Goal: Task Accomplishment & Management: Manage account settings

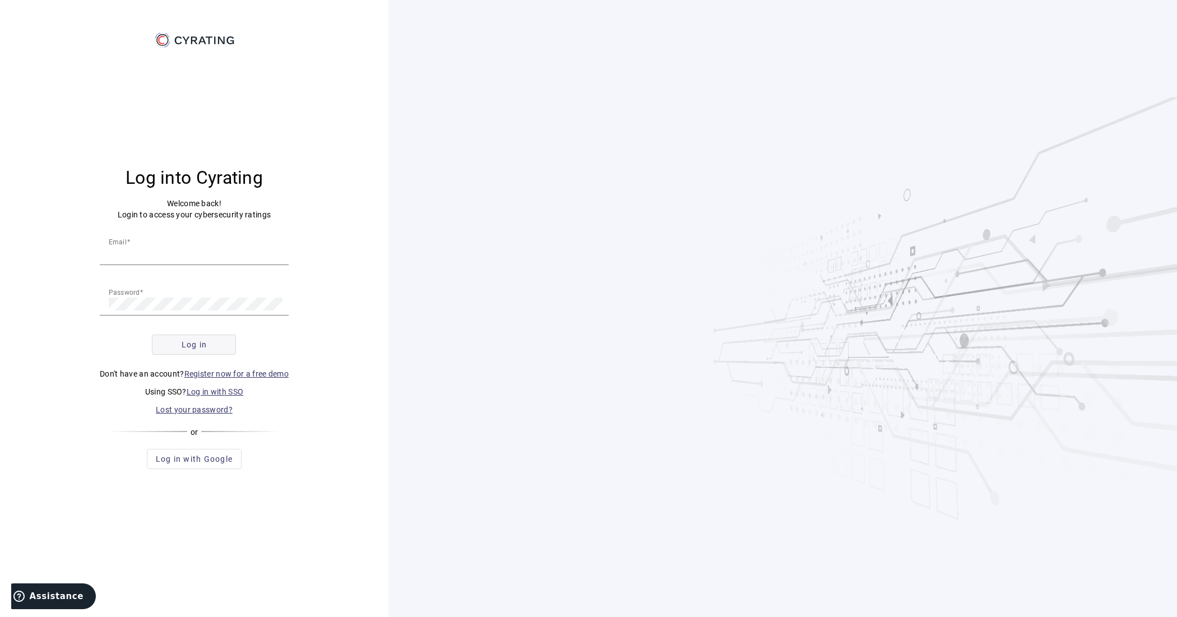
type input "[EMAIL_ADDRESS][DOMAIN_NAME]"
click at [212, 341] on span "submit" at bounding box center [193, 344] width 83 height 27
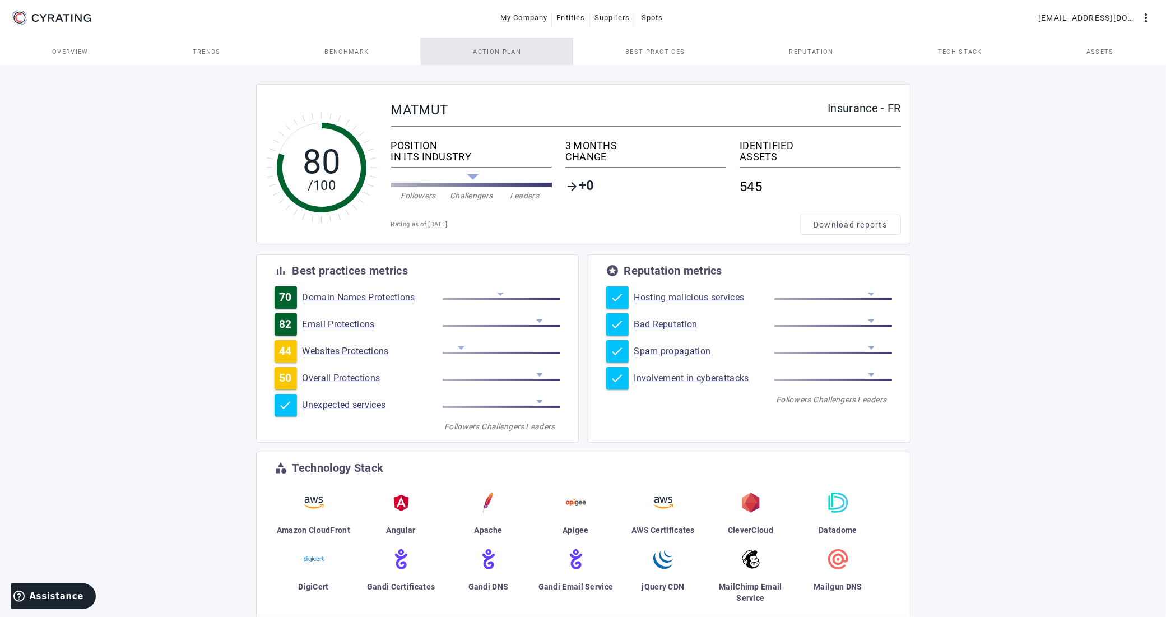
click at [506, 49] on span "Action Plan" at bounding box center [497, 52] width 48 height 6
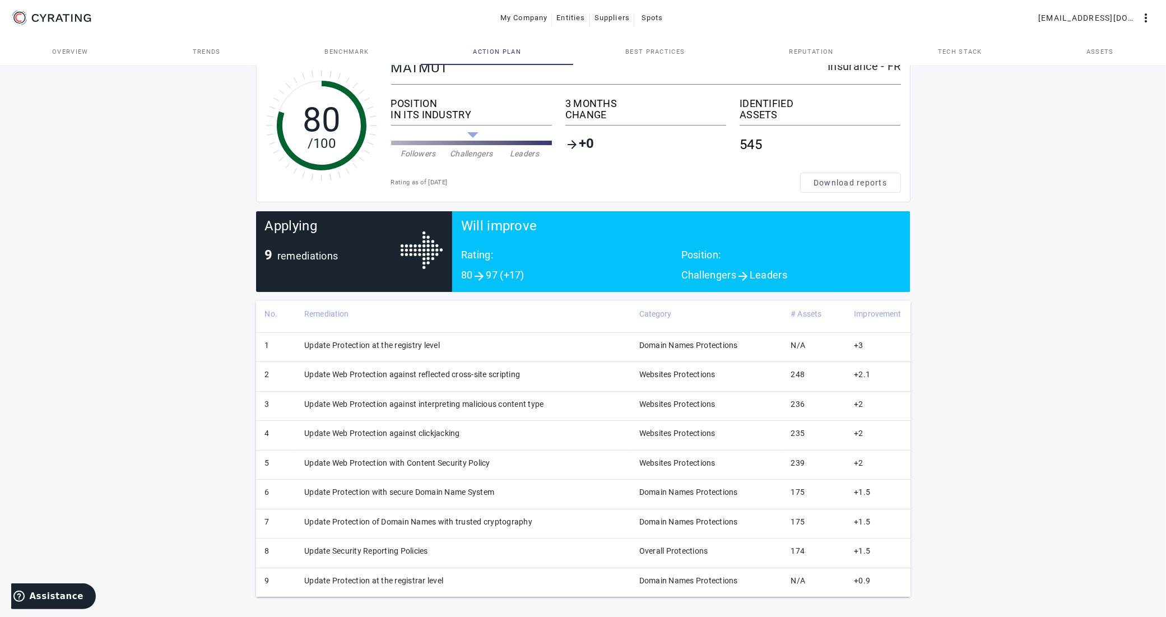
scroll to position [43, 0]
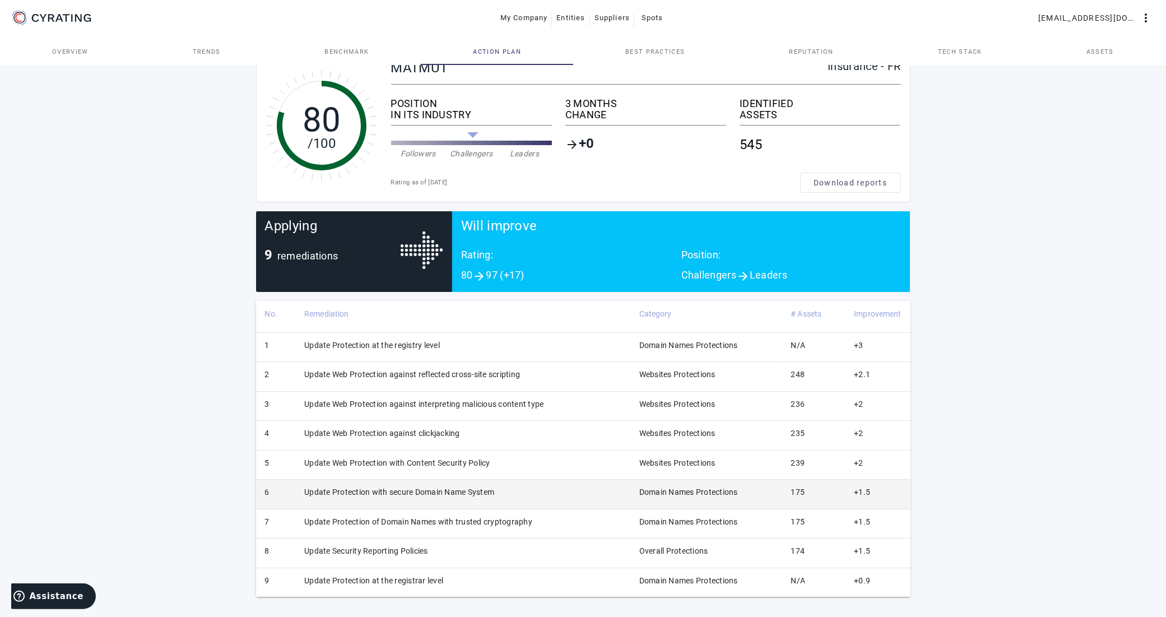
click at [384, 497] on td "Update Protection with secure Domain Name System" at bounding box center [462, 494] width 335 height 29
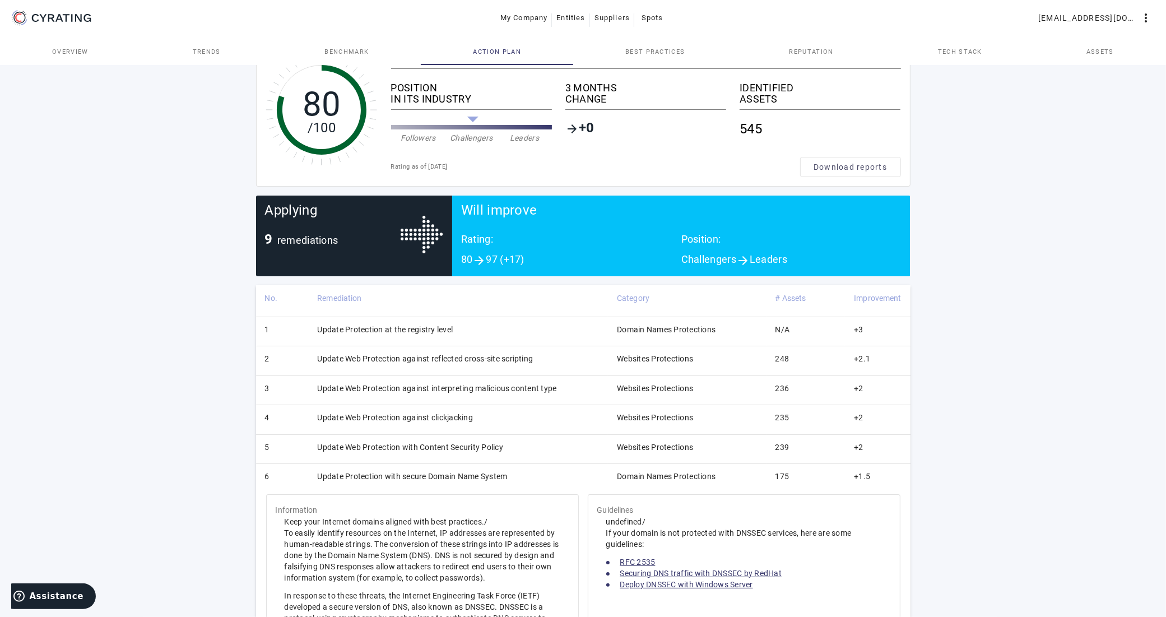
scroll to position [0, 0]
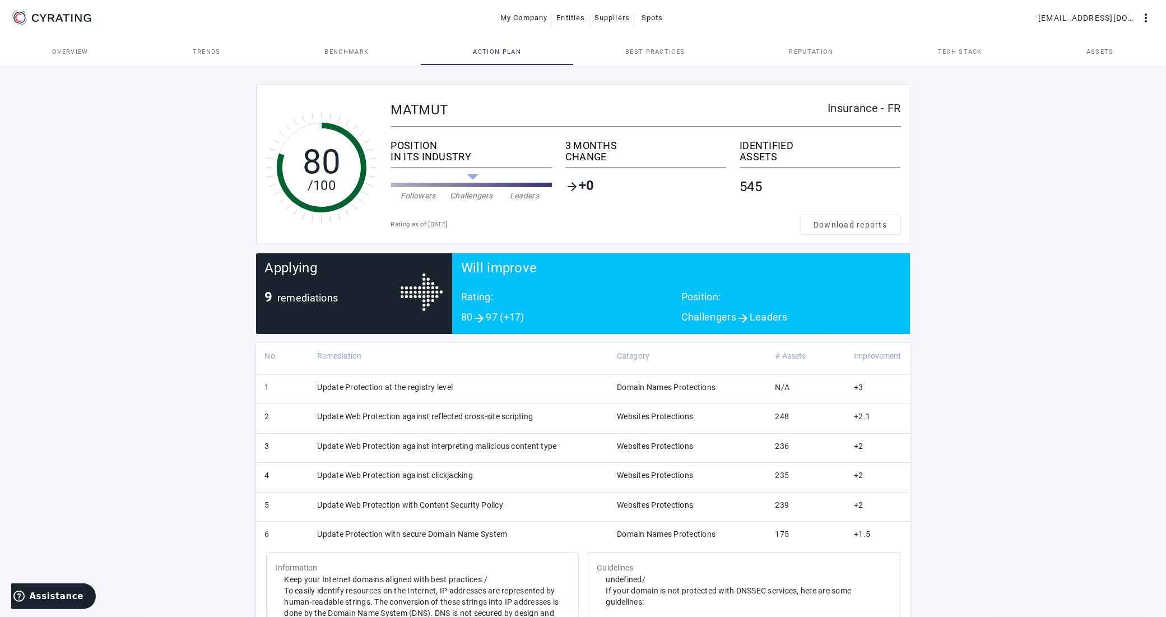
click at [348, 534] on td "Update Protection with secure Domain Name System" at bounding box center [458, 536] width 300 height 29
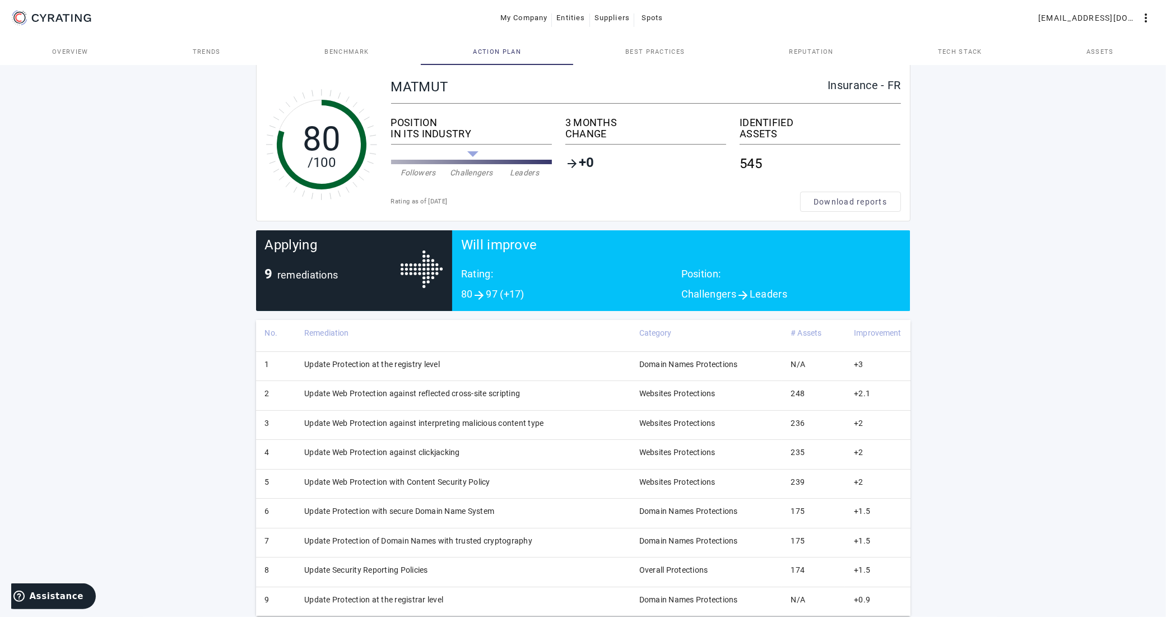
scroll to position [43, 0]
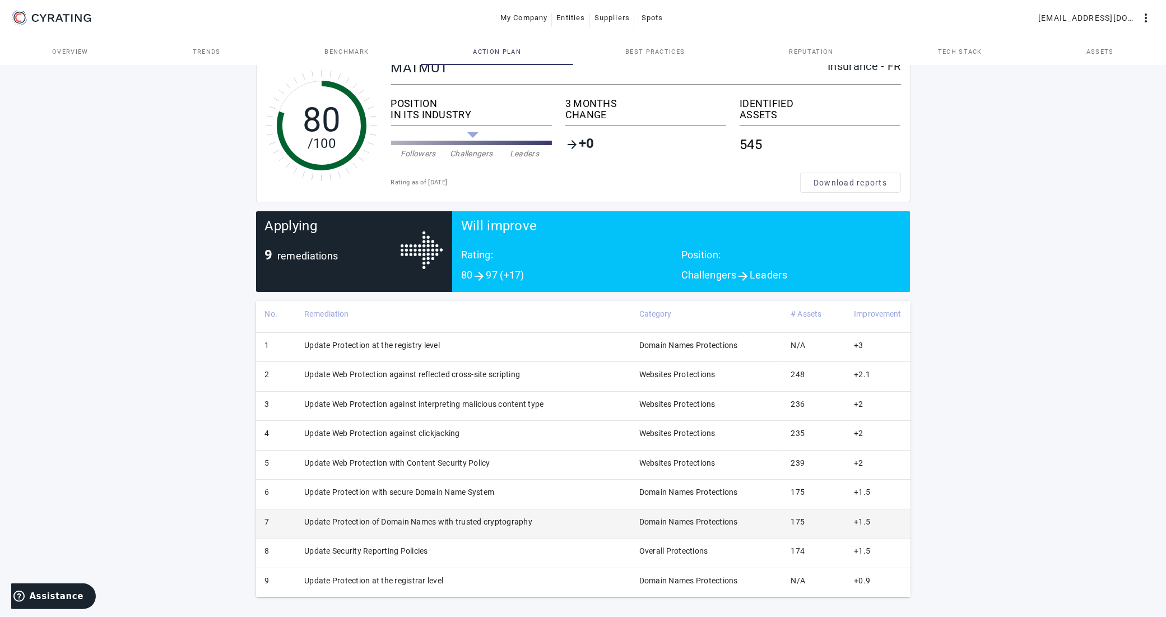
click at [423, 521] on td "Update Protection of Domain Names with trusted cryptography" at bounding box center [462, 523] width 335 height 29
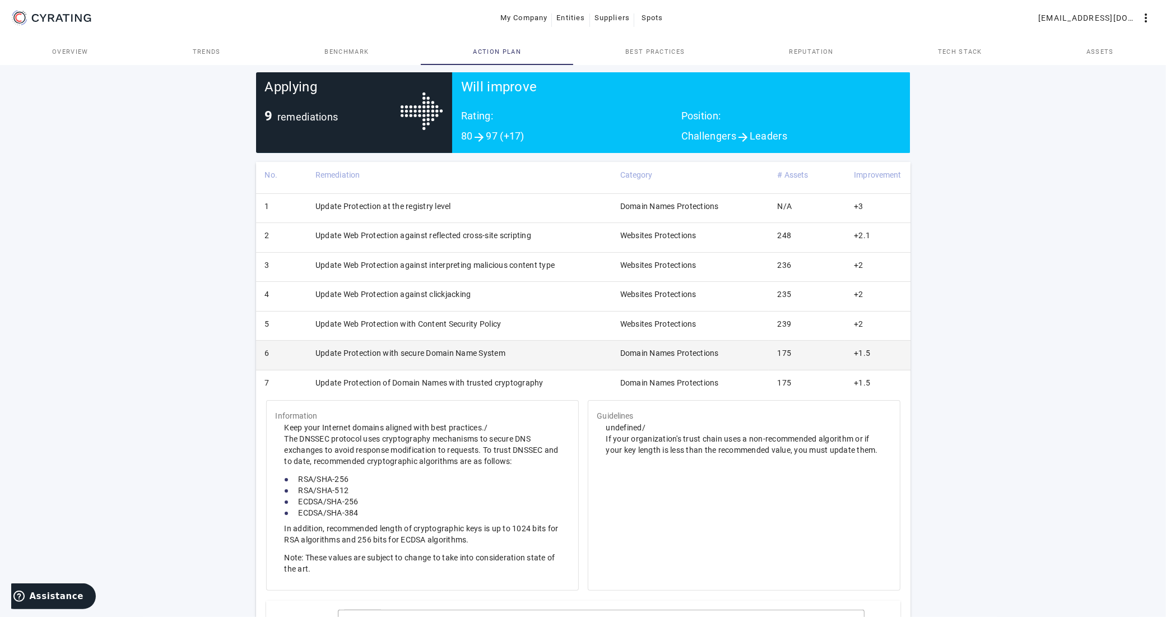
scroll to position [183, 0]
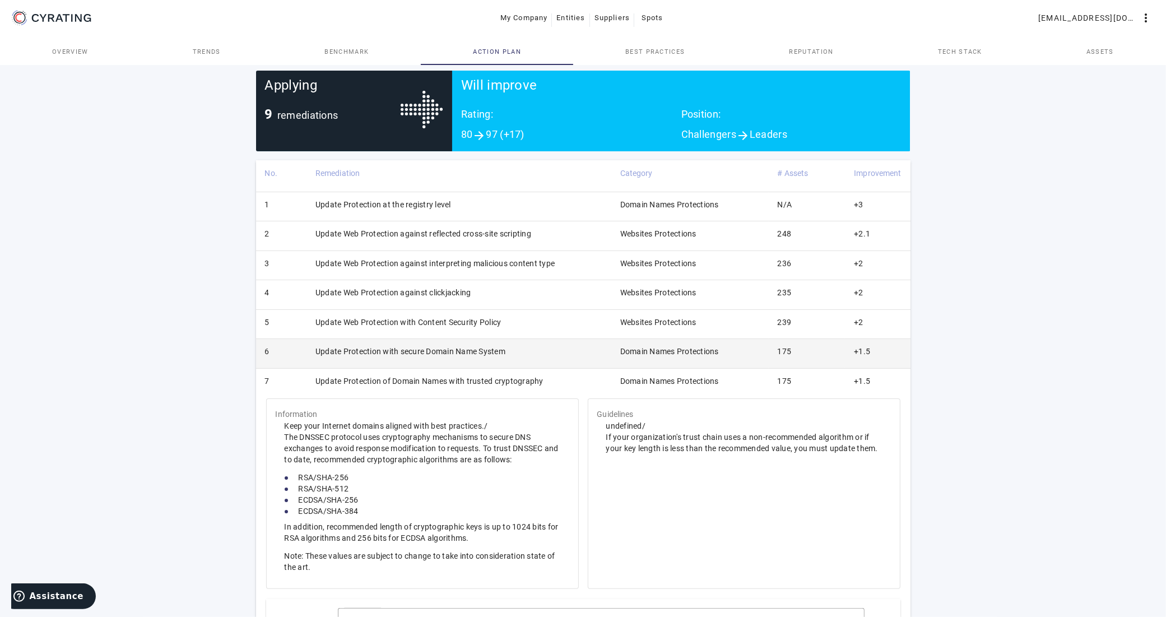
click at [420, 353] on td "Update Protection with secure Domain Name System" at bounding box center [459, 353] width 305 height 29
